Goal: Information Seeking & Learning: Learn about a topic

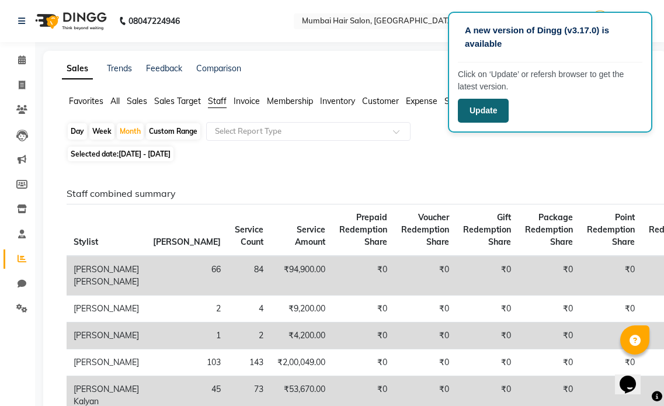
click at [487, 116] on button "Update" at bounding box center [483, 111] width 51 height 24
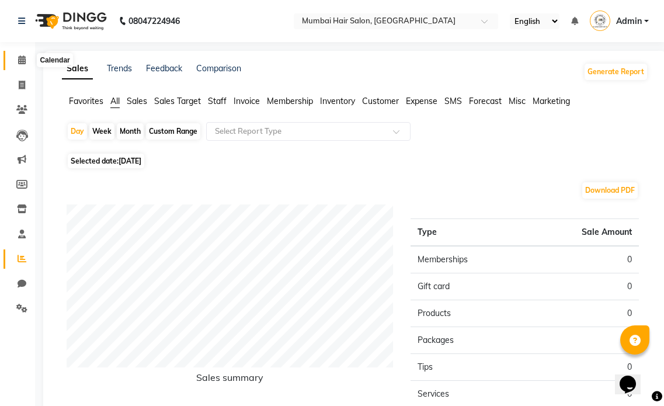
drag, startPoint x: 25, startPoint y: 61, endPoint x: 37, endPoint y: 65, distance: 12.4
click at [25, 61] on icon at bounding box center [22, 59] width 8 height 9
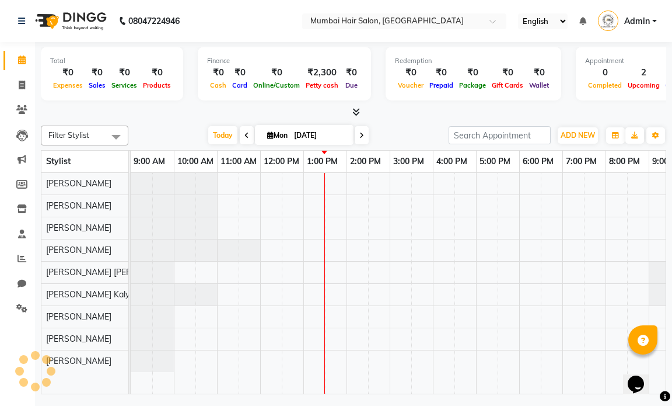
scroll to position [0, 69]
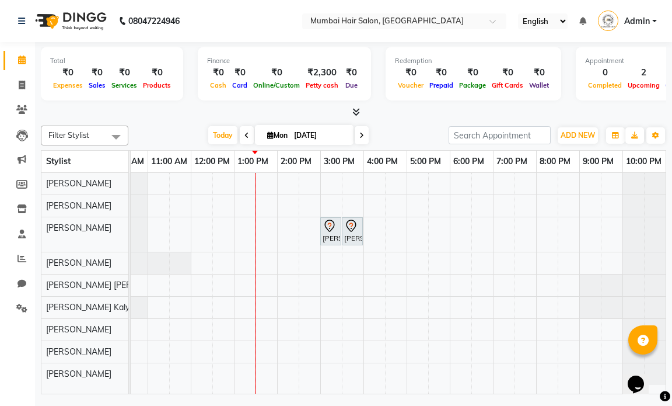
click at [239, 376] on div "Jalaj Mehta, TK01, 03:00 PM-03:30 PM, Senior Haircut - Male Jalaj Mehta, TK01, …" at bounding box center [363, 283] width 605 height 221
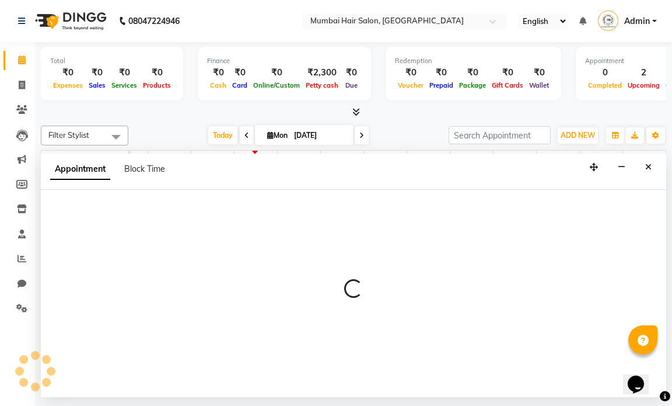
select select "88916"
select select "tentative"
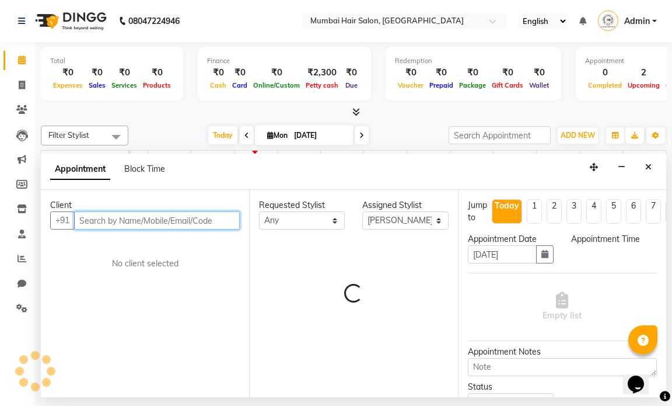
select select "780"
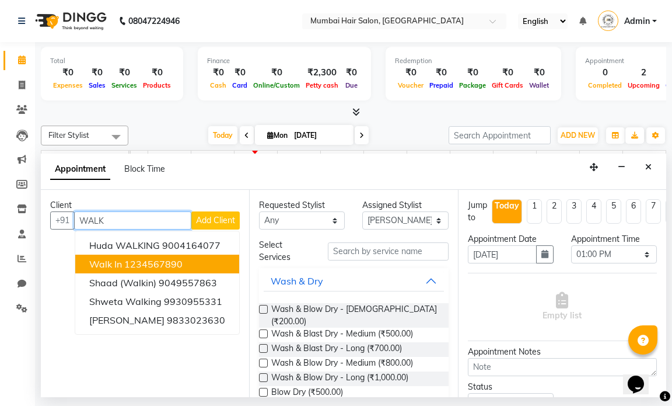
drag, startPoint x: 135, startPoint y: 264, endPoint x: 148, endPoint y: 263, distance: 13.5
click at [135, 264] on ngb-highlight "1234567890" at bounding box center [153, 264] width 58 height 12
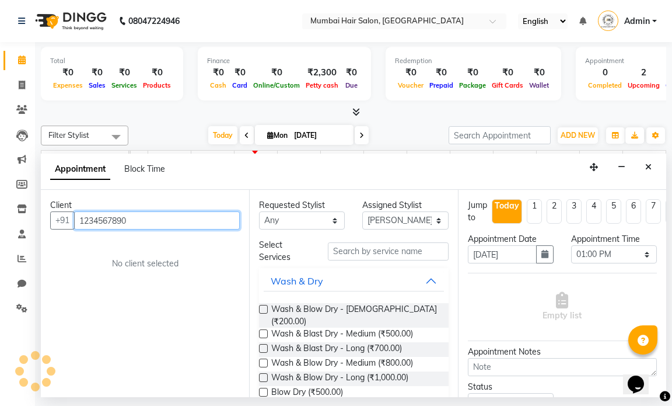
type input "1234567890"
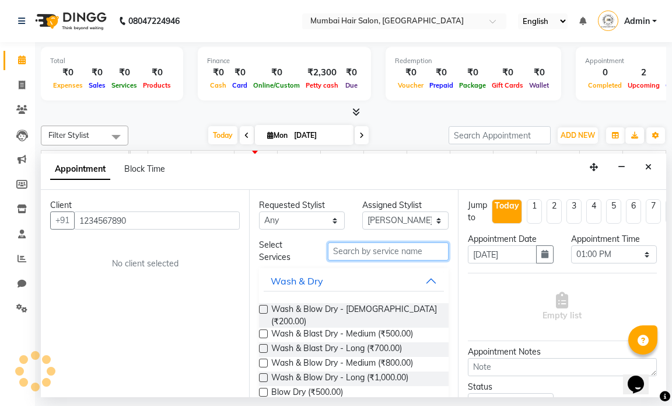
click at [347, 244] on input "text" at bounding box center [388, 251] width 120 height 18
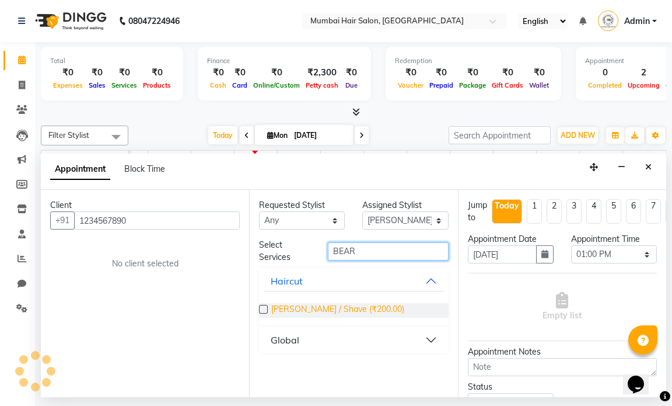
type input "BEAR"
click at [325, 312] on span "Beard / Shave (₹200.00)" at bounding box center [337, 310] width 133 height 15
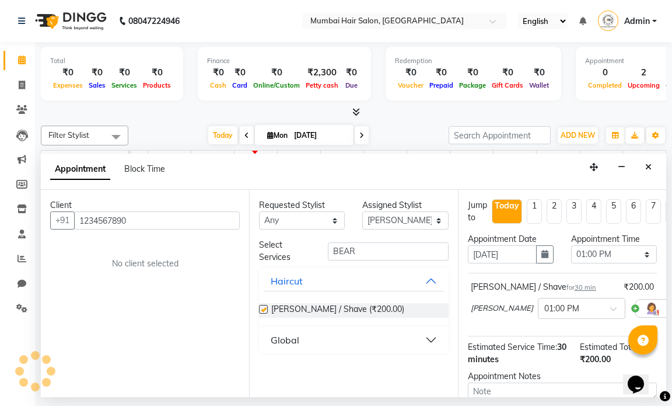
checkbox input "false"
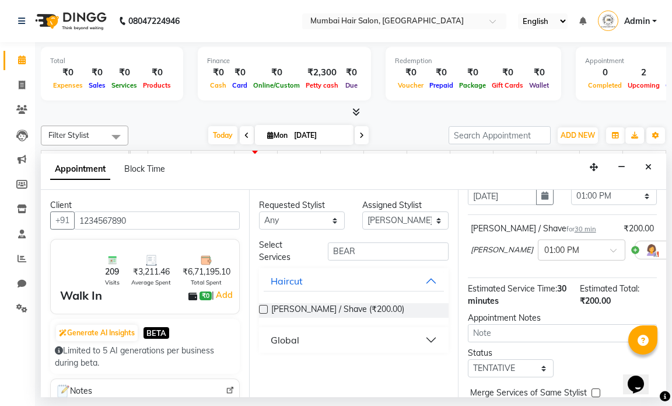
scroll to position [131, 0]
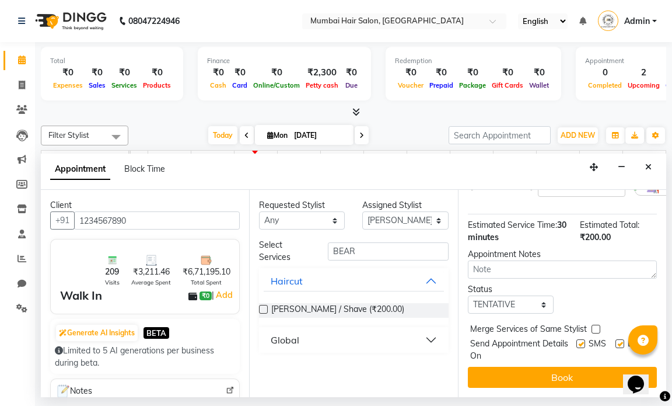
click at [616, 337] on div "Email" at bounding box center [636, 349] width 41 height 25
click at [604, 339] on div "SMS" at bounding box center [596, 349] width 39 height 25
click at [616, 339] on label at bounding box center [620, 343] width 9 height 9
click at [616, 341] on input "checkbox" at bounding box center [620, 345] width 8 height 8
checkbox input "false"
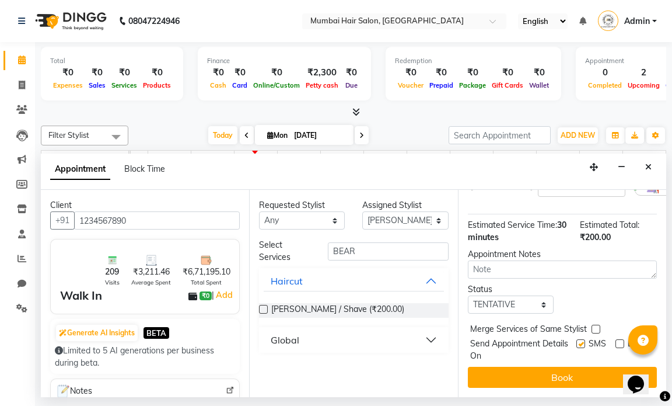
click at [577, 339] on label at bounding box center [581, 343] width 9 height 9
click at [577, 341] on input "checkbox" at bounding box center [581, 345] width 8 height 8
checkbox input "false"
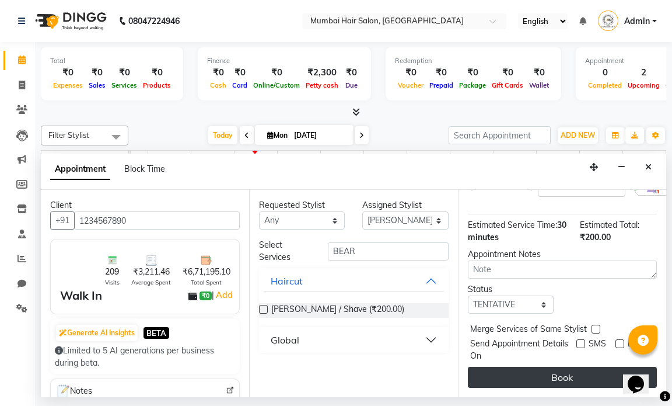
click at [567, 367] on button "Book" at bounding box center [562, 377] width 189 height 21
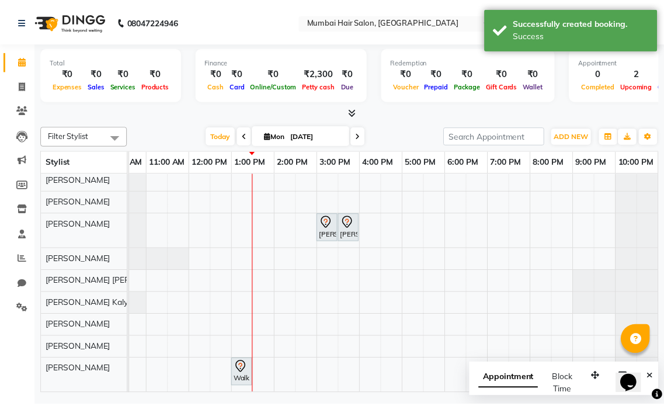
scroll to position [13, 0]
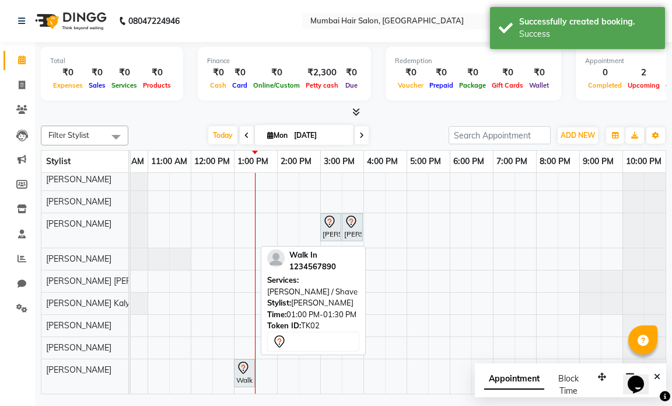
click at [253, 361] on div at bounding box center [254, 373] width 5 height 27
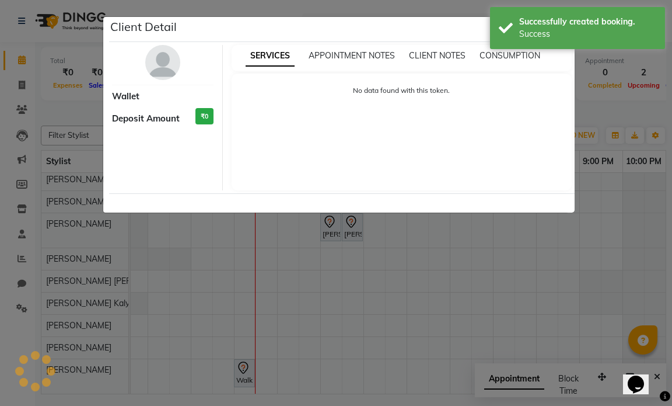
select select "7"
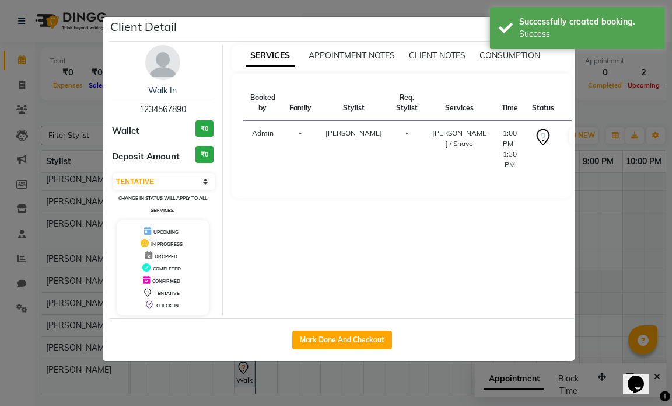
click at [326, 326] on div "Mark Done And Checkout" at bounding box center [342, 339] width 466 height 43
click at [325, 336] on button "Mark Done And Checkout" at bounding box center [342, 339] width 100 height 19
select select "service"
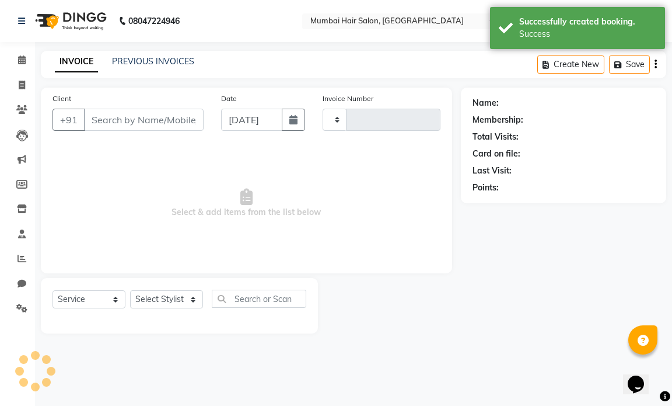
type input "1244"
select select "7487"
type input "1234567890"
select select "88916"
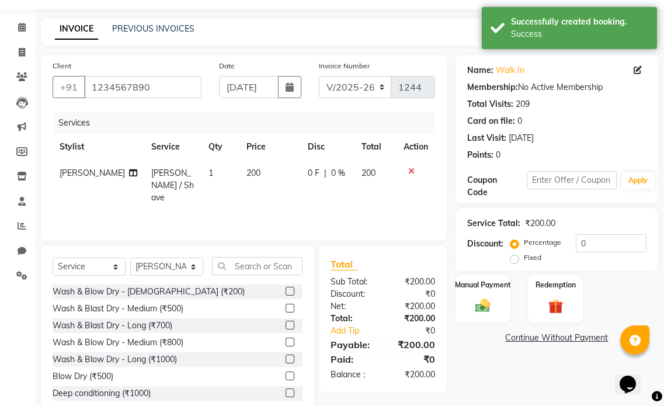
scroll to position [62, 0]
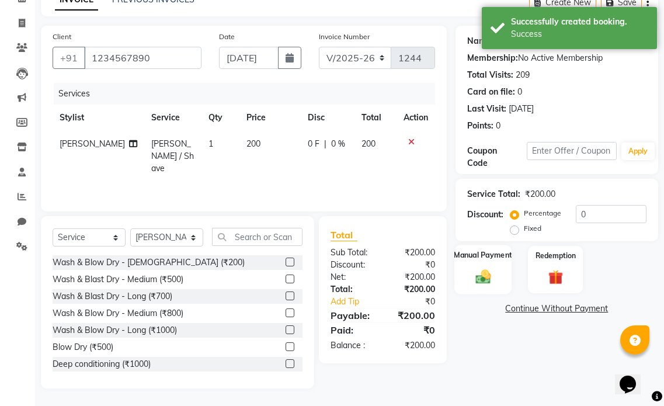
click at [481, 285] on div "Manual Payment" at bounding box center [482, 269] width 57 height 49
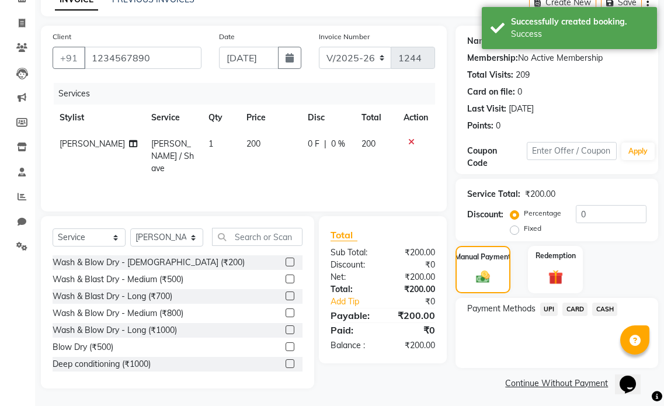
click at [552, 312] on span "UPI" at bounding box center [549, 308] width 18 height 13
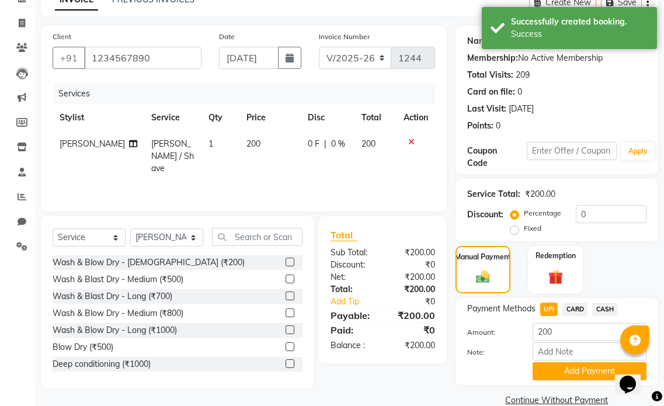
click at [602, 311] on span "CASH" at bounding box center [604, 308] width 25 height 13
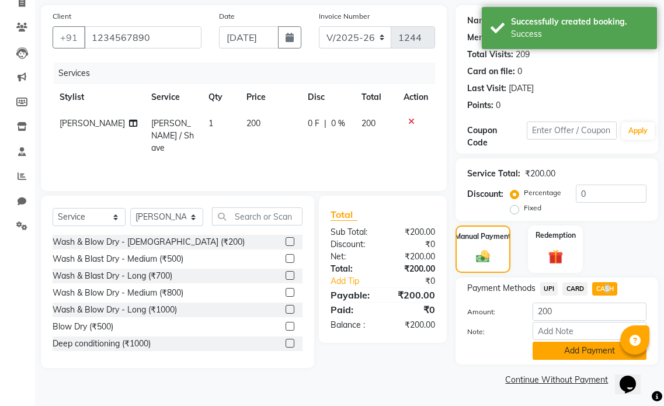
click at [566, 351] on button "Add Payment" at bounding box center [589, 350] width 114 height 18
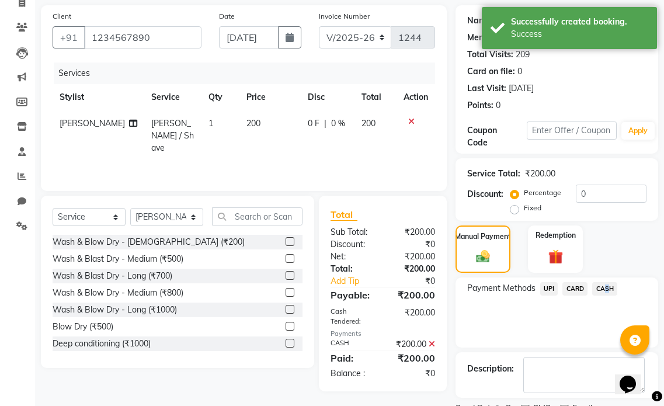
scroll to position [131, 0]
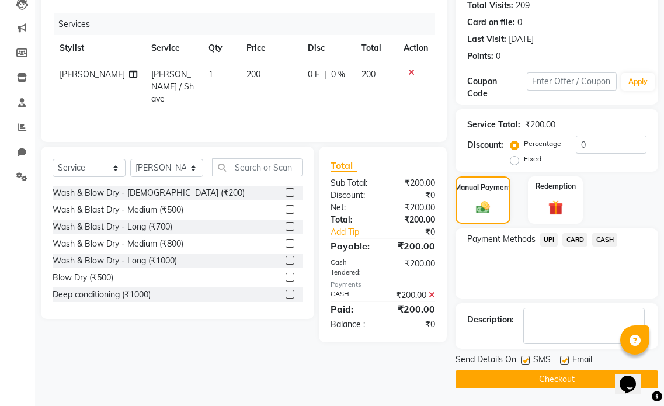
click at [564, 358] on label at bounding box center [564, 359] width 9 height 9
click at [564, 358] on input "checkbox" at bounding box center [564, 361] width 8 height 8
checkbox input "false"
click at [519, 355] on div "Send Details On SMS Email" at bounding box center [556, 360] width 203 height 15
click at [526, 358] on label at bounding box center [525, 359] width 9 height 9
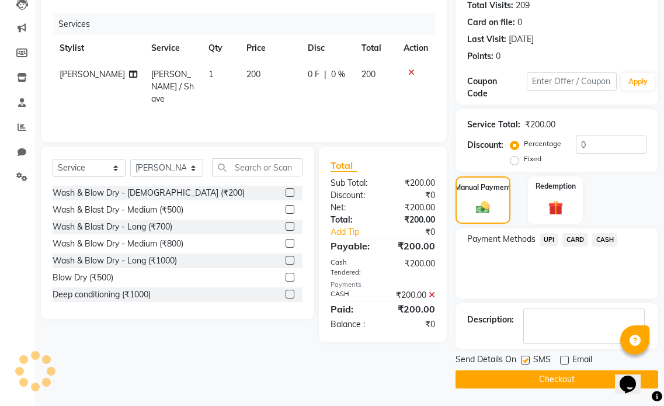
click at [526, 358] on input "checkbox" at bounding box center [525, 361] width 8 height 8
checkbox input "false"
click at [524, 367] on div at bounding box center [525, 361] width 8 height 12
click at [523, 374] on button "Checkout" at bounding box center [556, 379] width 203 height 18
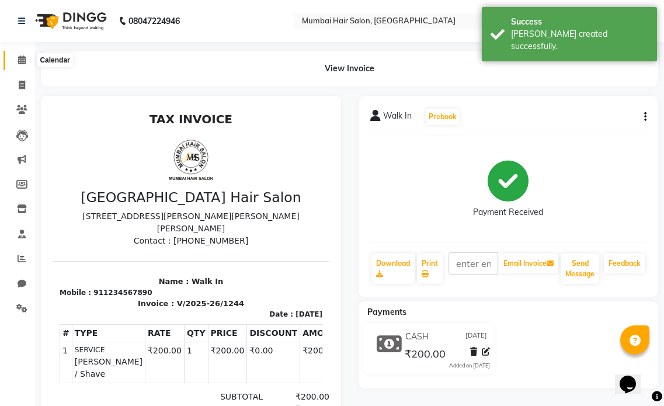
click at [25, 62] on icon at bounding box center [22, 59] width 8 height 9
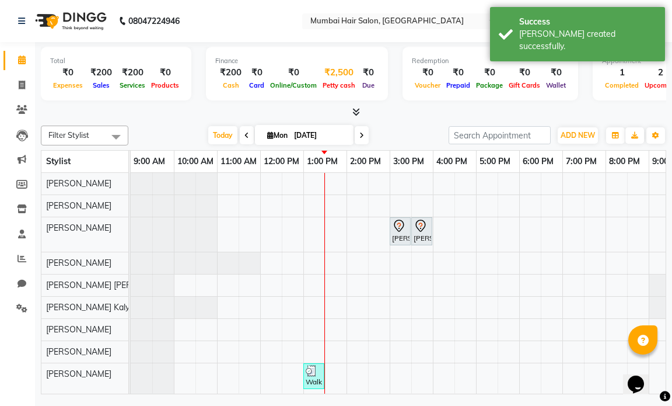
click at [333, 86] on span "Petty cash" at bounding box center [339, 85] width 39 height 8
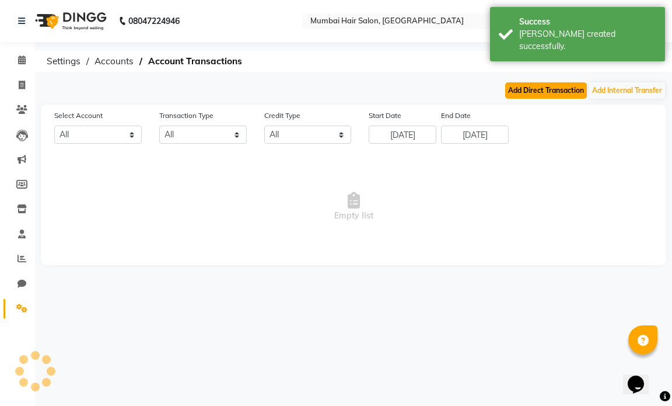
select select "6600"
click at [546, 93] on button "Add Direct Transaction" at bounding box center [546, 90] width 82 height 16
select select "direct"
select select "6600"
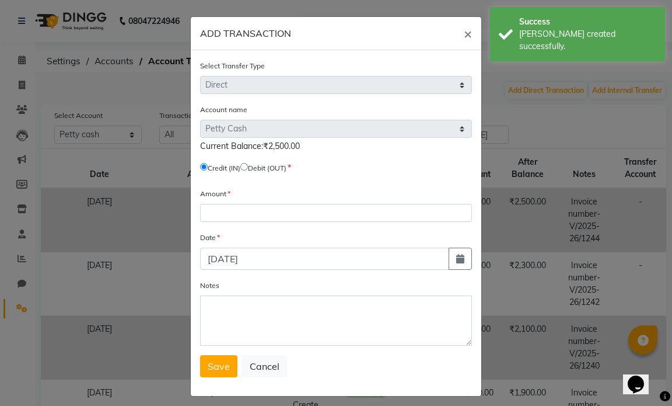
click at [245, 168] on input "radio" at bounding box center [244, 167] width 8 height 8
radio input "true"
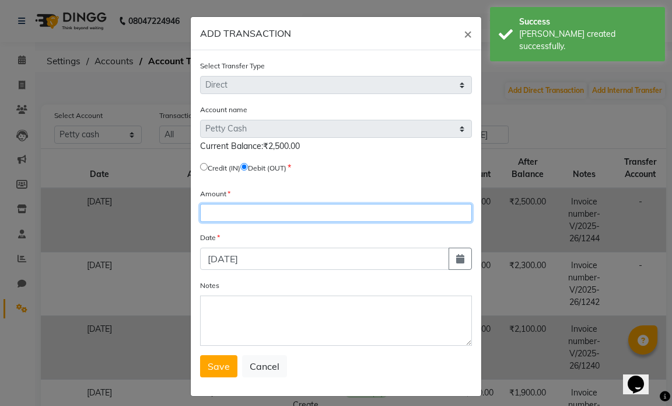
click at [250, 212] on input "number" at bounding box center [336, 213] width 272 height 18
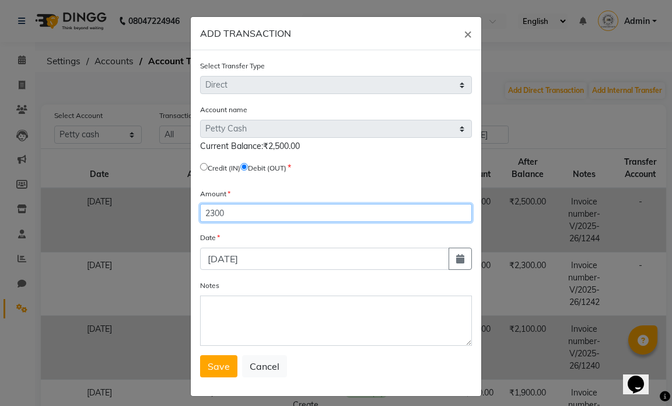
type input "2300"
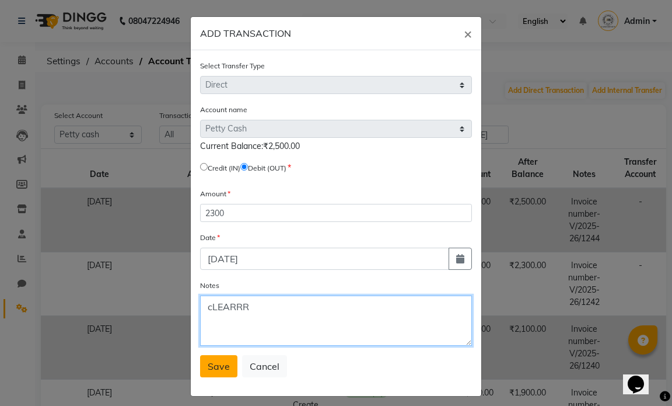
type textarea "cLEARRR"
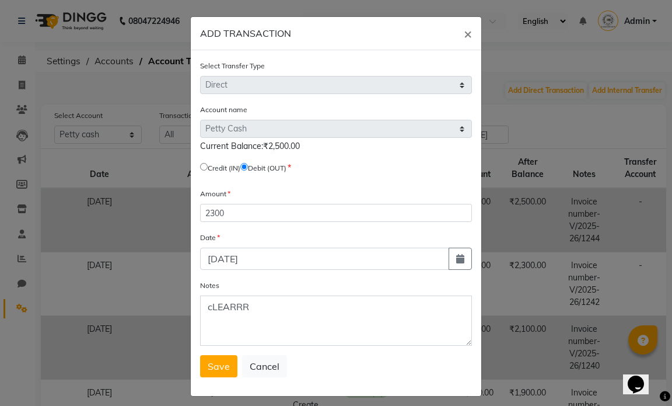
click at [217, 370] on span "Save" at bounding box center [219, 366] width 22 height 12
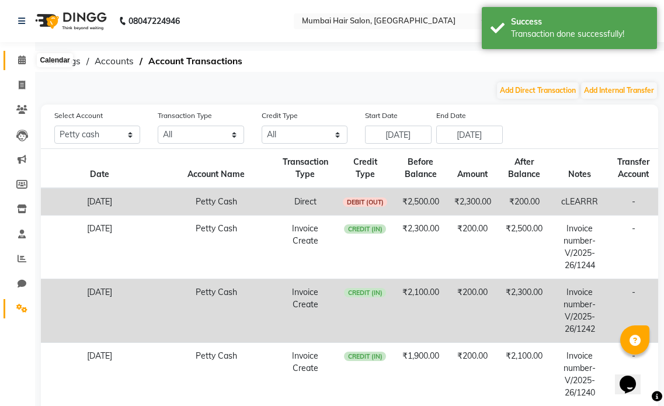
click at [13, 53] on link "Calendar" at bounding box center [18, 60] width 28 height 19
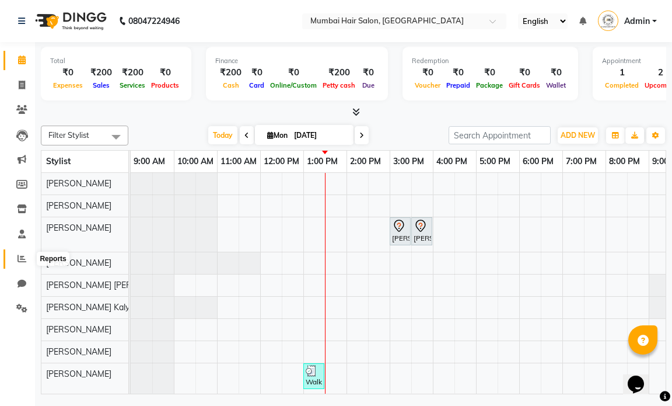
click at [25, 264] on span at bounding box center [22, 258] width 20 height 13
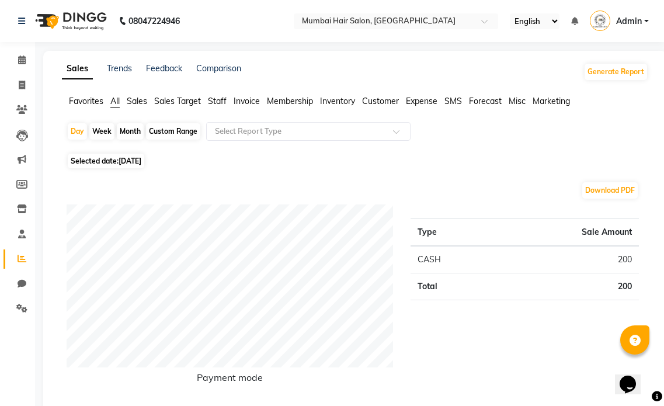
click at [125, 133] on div "Month" at bounding box center [130, 131] width 27 height 16
select select "9"
select select "2025"
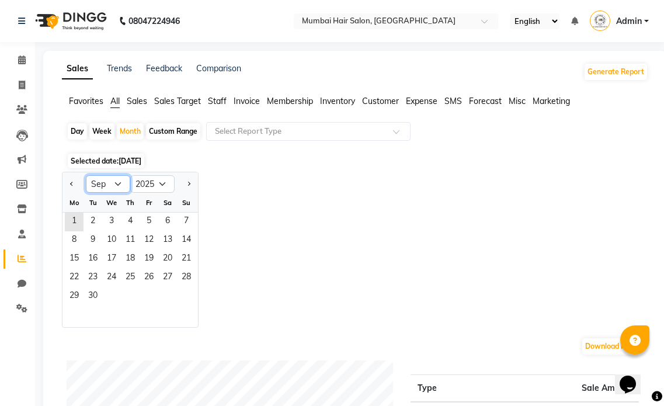
click at [119, 186] on select "Jan Feb Mar Apr May Jun Jul Aug Sep Oct Nov Dec" at bounding box center [108, 184] width 44 height 18
select select "8"
click at [86, 175] on select "Jan Feb Mar Apr May Jun Jul Aug Sep Oct Nov Dec" at bounding box center [108, 184] width 44 height 18
click at [153, 225] on span "1" at bounding box center [148, 221] width 19 height 19
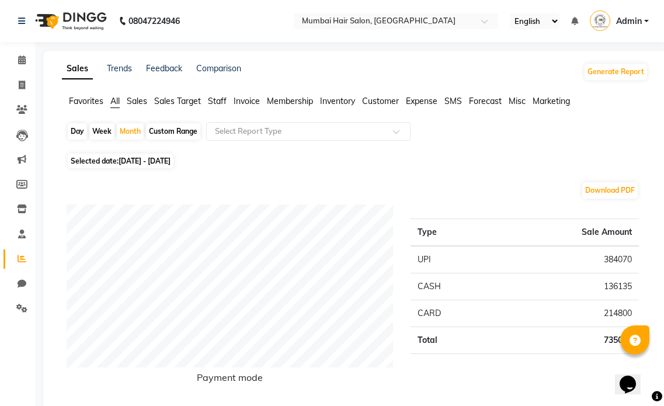
click at [217, 104] on span "Staff" at bounding box center [217, 101] width 19 height 11
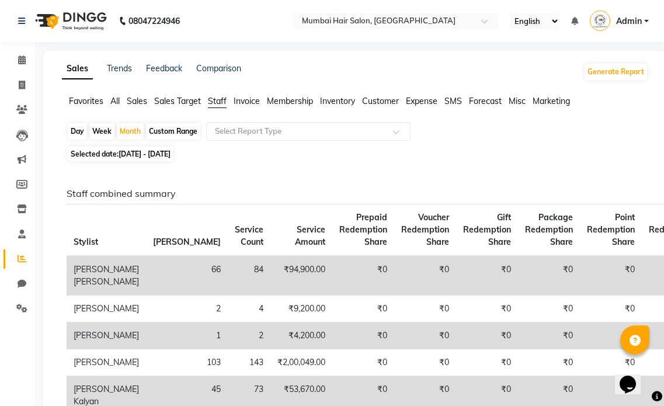
click at [117, 100] on span "All" at bounding box center [114, 101] width 9 height 11
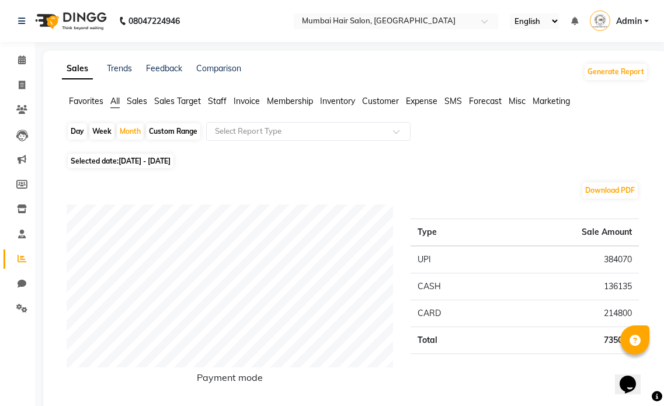
click at [217, 102] on span "Staff" at bounding box center [217, 101] width 19 height 11
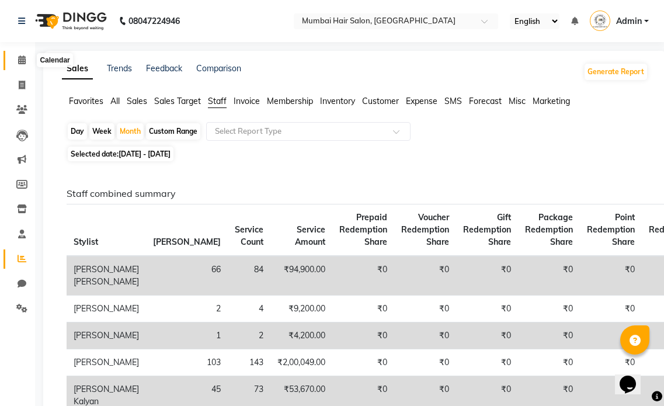
click at [16, 61] on span at bounding box center [22, 60] width 20 height 13
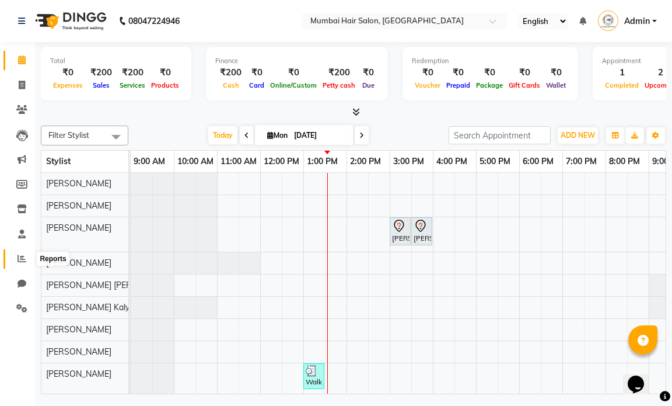
click at [25, 260] on icon at bounding box center [22, 258] width 9 height 9
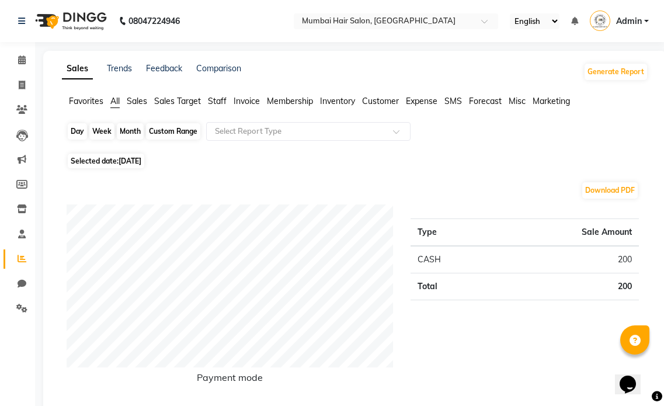
click at [74, 127] on div "Day" at bounding box center [77, 131] width 19 height 16
select select "9"
select select "2025"
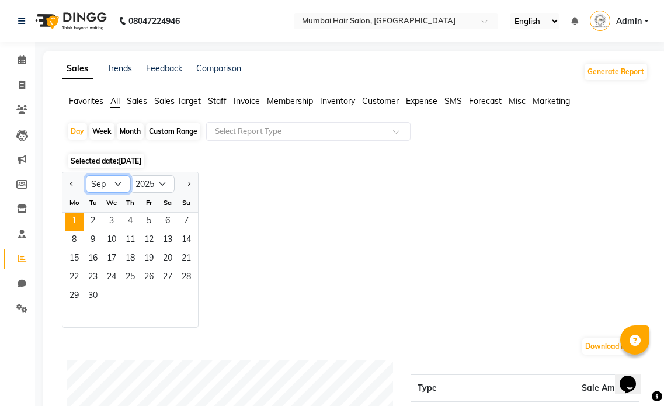
click at [113, 184] on select "Jan Feb Mar Apr May Jun Jul Aug Sep Oct Nov Dec" at bounding box center [108, 184] width 44 height 18
select select "8"
click at [86, 175] on select "Jan Feb Mar Apr May Jun Jul Aug Sep Oct Nov Dec" at bounding box center [108, 184] width 44 height 18
click at [185, 299] on span "31" at bounding box center [186, 296] width 19 height 19
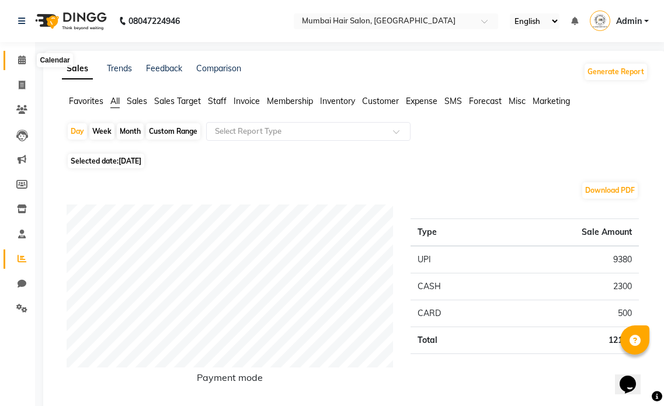
click at [19, 59] on icon at bounding box center [22, 59] width 8 height 9
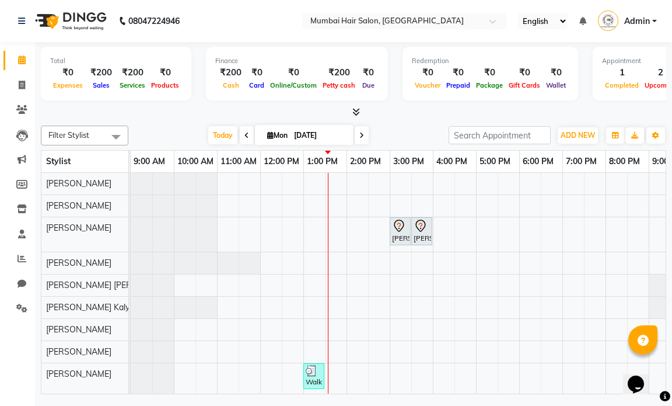
click at [298, 141] on input "01-09-2025" at bounding box center [320, 136] width 58 height 18
select select "9"
select select "2025"
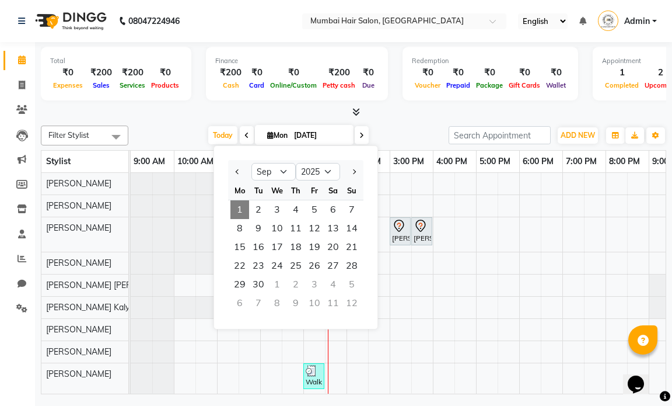
click at [378, 124] on div "Filter Stylist Select All Rehan Ansari Arman Ansari Mohd Shamshad Sameer Khan A…" at bounding box center [354, 257] width 626 height 273
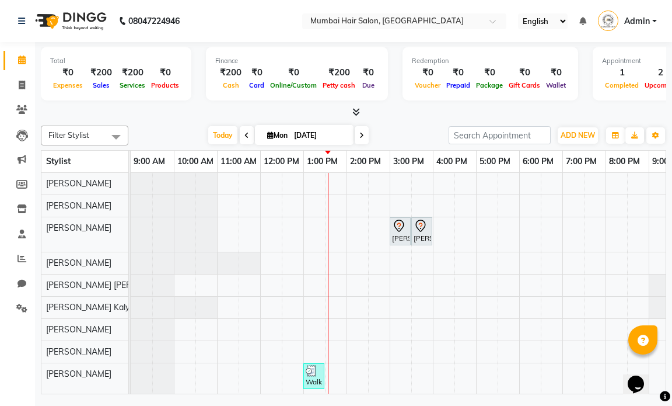
click at [425, 102] on div "Total ₹0 Expenses ₹200 Sales ₹200 Services ₹0 Products Finance ₹200 Cash ₹0 Car…" at bounding box center [354, 75] width 626 height 57
click at [21, 261] on icon at bounding box center [22, 258] width 9 height 9
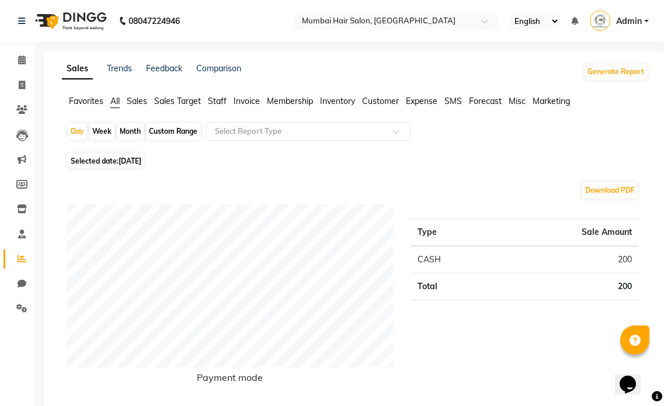
click at [125, 137] on div "Month" at bounding box center [130, 131] width 27 height 16
select select "9"
select select "2025"
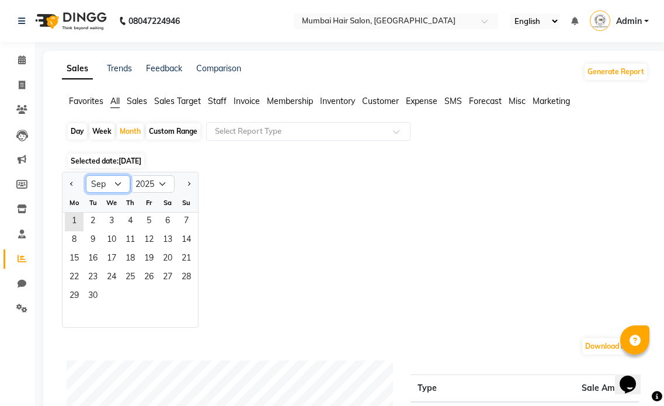
click at [117, 180] on select "Jan Feb Mar Apr May Jun Jul Aug Sep Oct Nov Dec" at bounding box center [108, 184] width 44 height 18
select select "8"
click at [86, 175] on select "Jan Feb Mar Apr May Jun Jul Aug Sep Oct Nov Dec" at bounding box center [108, 184] width 44 height 18
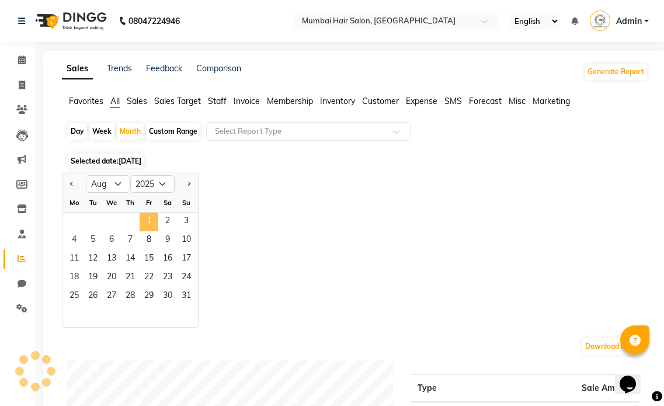
click at [149, 224] on span "1" at bounding box center [148, 221] width 19 height 19
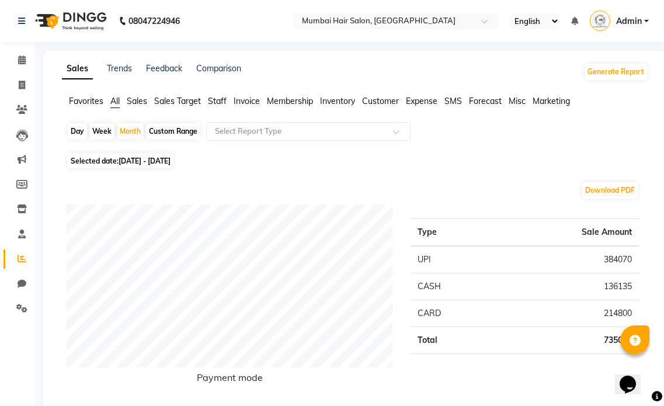
click at [219, 99] on span "Staff" at bounding box center [217, 101] width 19 height 11
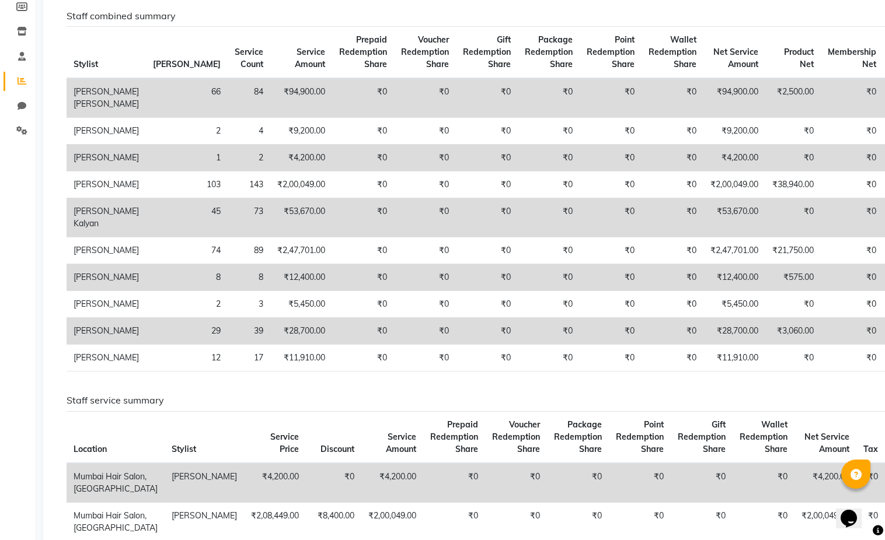
scroll to position [194, 0]
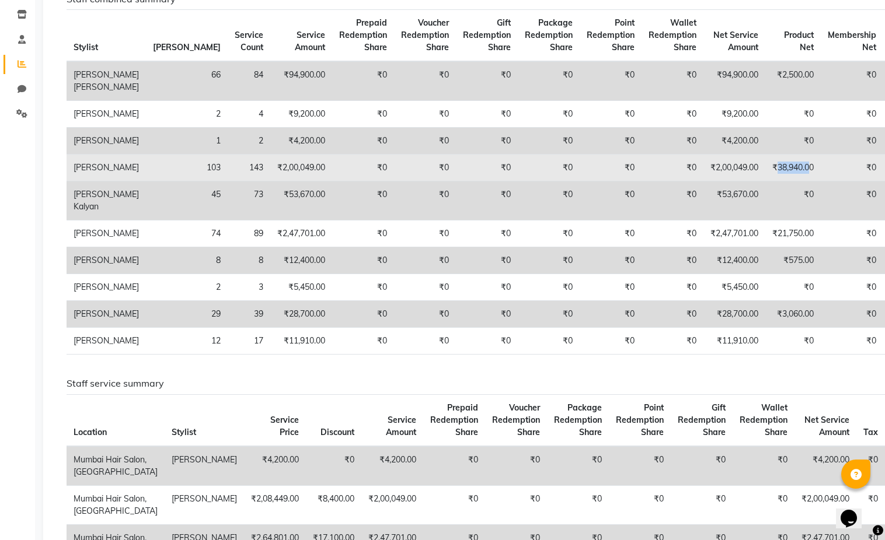
drag, startPoint x: 709, startPoint y: 207, endPoint x: 737, endPoint y: 210, distance: 28.2
click at [672, 182] on td "₹38,940.00" at bounding box center [792, 168] width 55 height 27
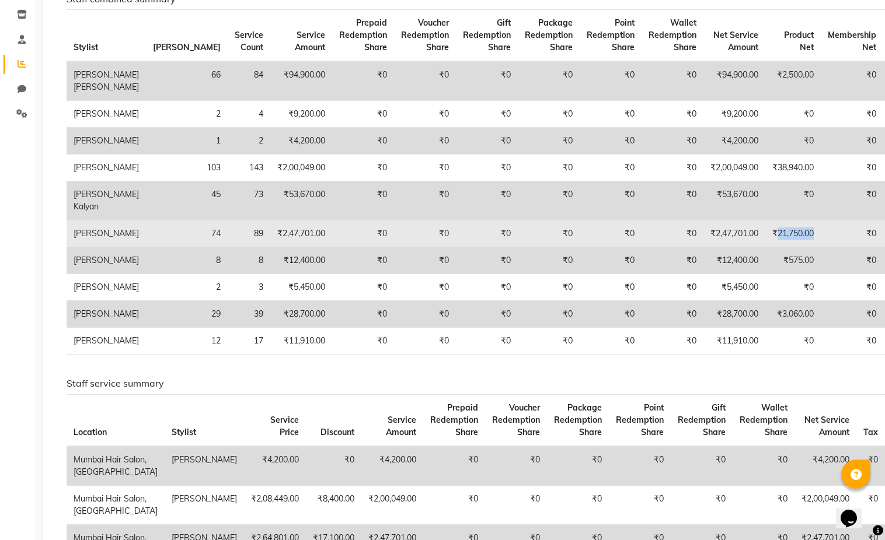
drag, startPoint x: 706, startPoint y: 284, endPoint x: 742, endPoint y: 289, distance: 37.2
click at [672, 247] on td "₹21,750.00" at bounding box center [792, 234] width 55 height 27
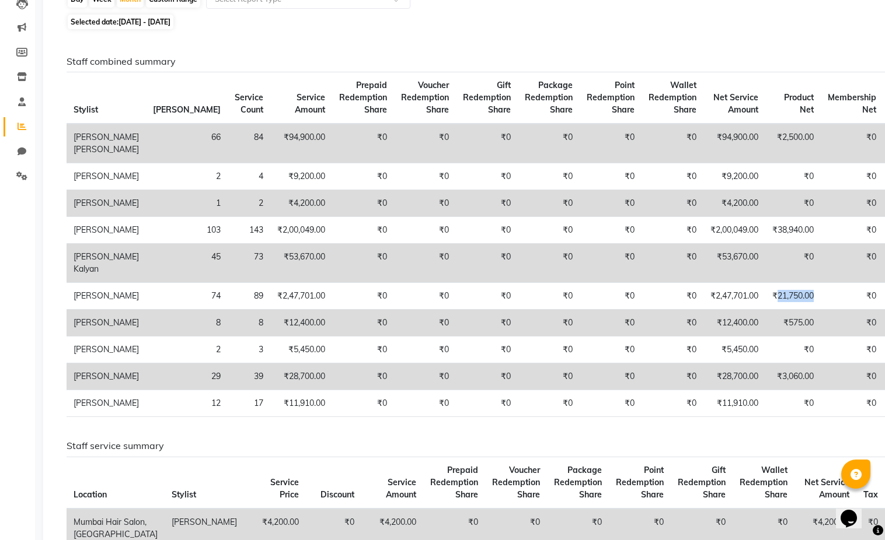
scroll to position [0, 0]
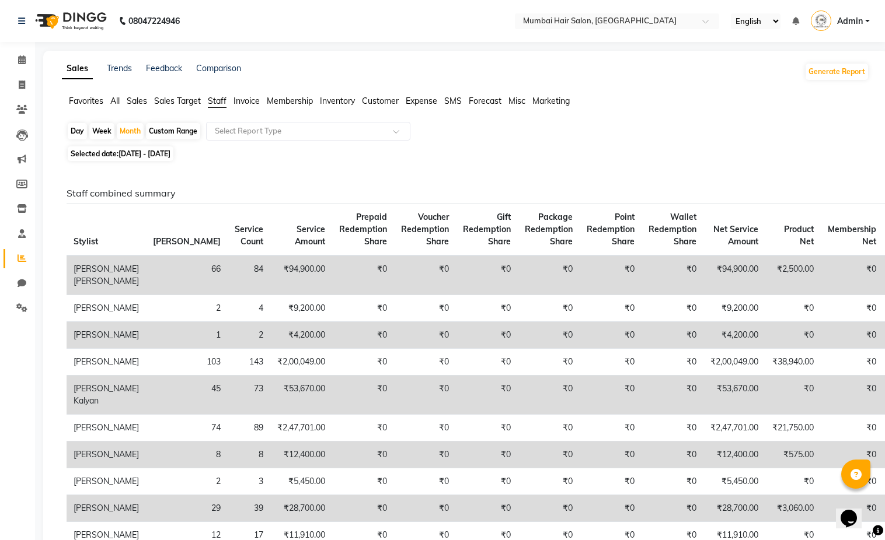
click at [112, 99] on span "All" at bounding box center [114, 101] width 9 height 11
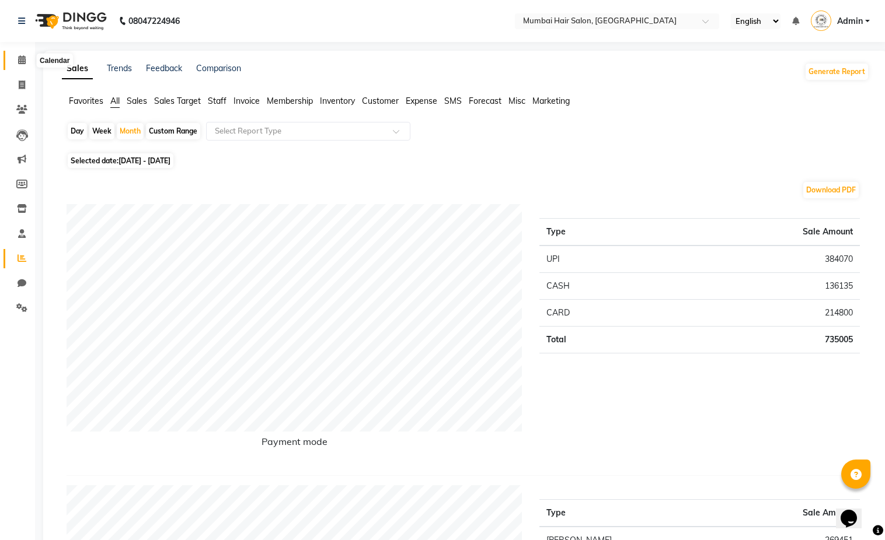
click at [18, 63] on icon at bounding box center [22, 59] width 8 height 9
